Goal: Obtain resource: Download file/media

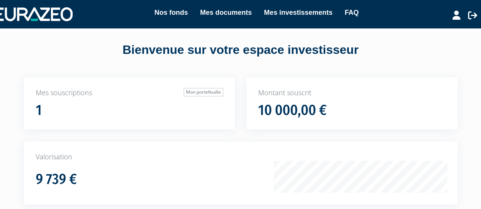
scroll to position [6, 0]
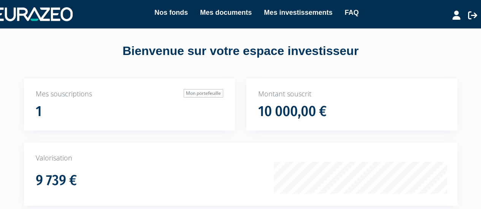
click at [17, 142] on div "Mes souscriptions Mon portefeuille 1 Montant souscrit 10 000,00 € 9 739 €" at bounding box center [240, 197] width 481 height 237
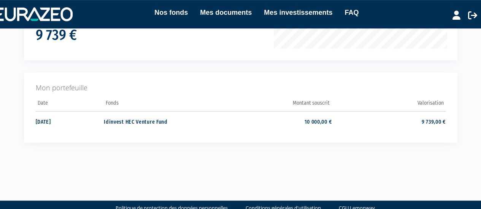
scroll to position [167, 0]
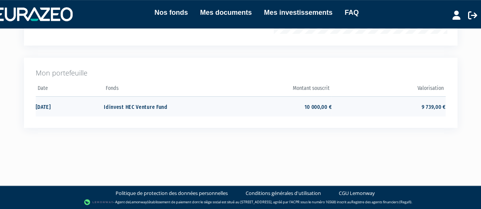
click at [155, 108] on td "Idinvest HEC Venture Fund" at bounding box center [161, 106] width 114 height 20
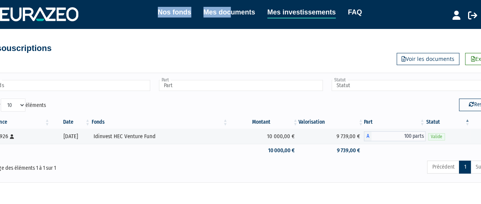
drag, startPoint x: 226, startPoint y: 18, endPoint x: 230, endPoint y: 13, distance: 6.8
click at [230, 13] on ul "Nos fonds Mes documents Mes investissements FAQ" at bounding box center [251, 13] width 219 height 12
click at [230, 13] on link "Mes documents" at bounding box center [229, 12] width 52 height 11
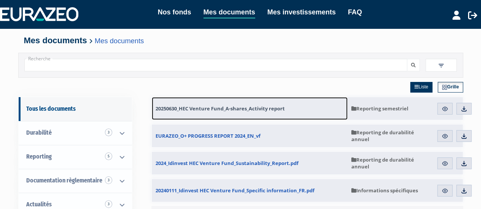
click at [259, 105] on span "20250630_HEC Venture Fund_A-shares_Activity report" at bounding box center [219, 108] width 129 height 7
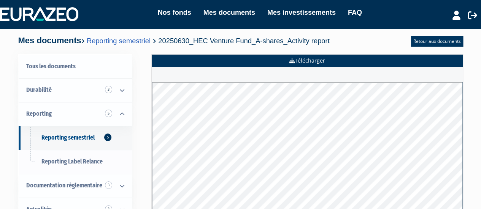
click at [310, 61] on link "Télécharger" at bounding box center [307, 61] width 311 height 12
